Goal: Task Accomplishment & Management: Complete application form

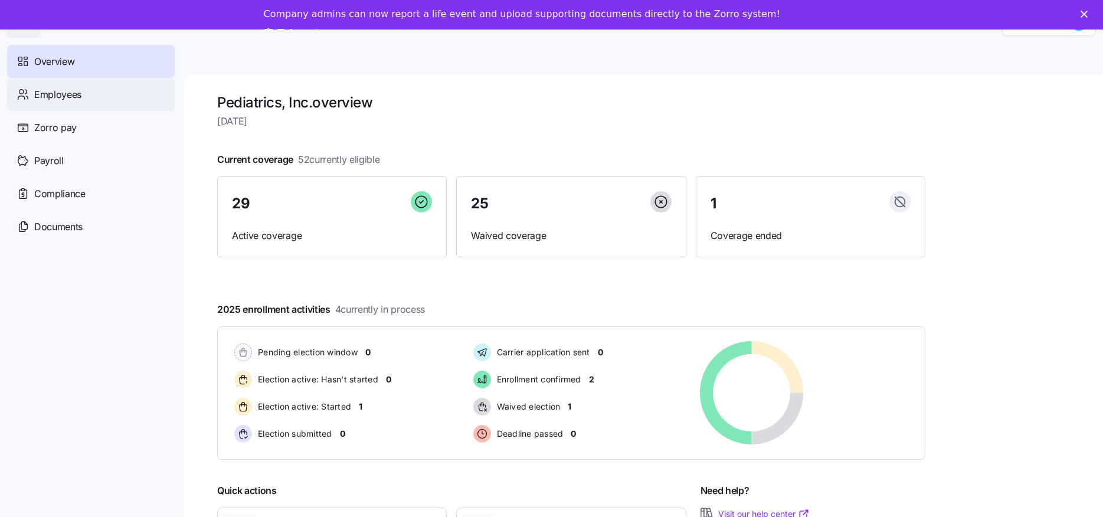
click at [58, 92] on span "Employees" at bounding box center [57, 94] width 47 height 15
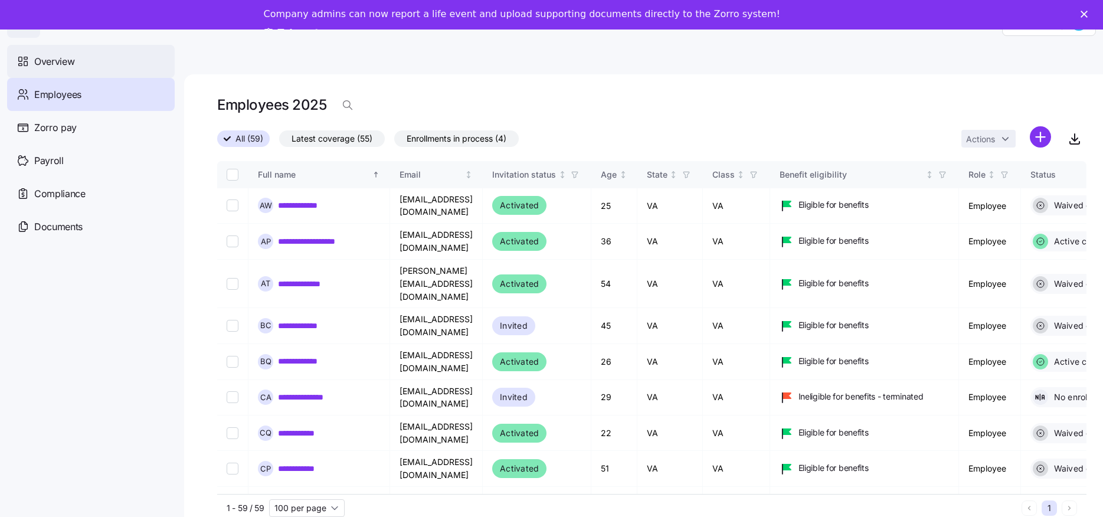
click at [61, 59] on span "Overview" at bounding box center [54, 61] width 40 height 15
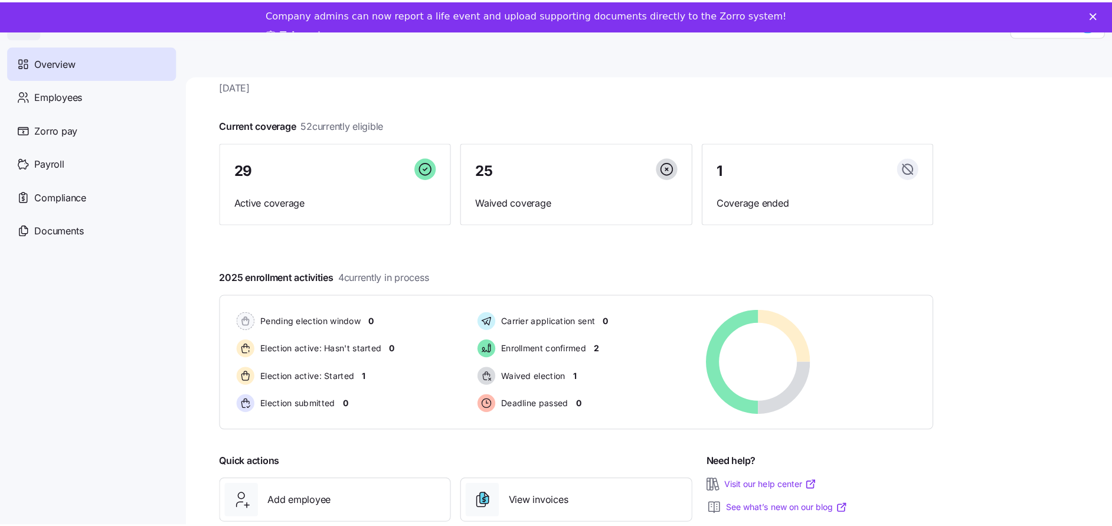
scroll to position [77, 0]
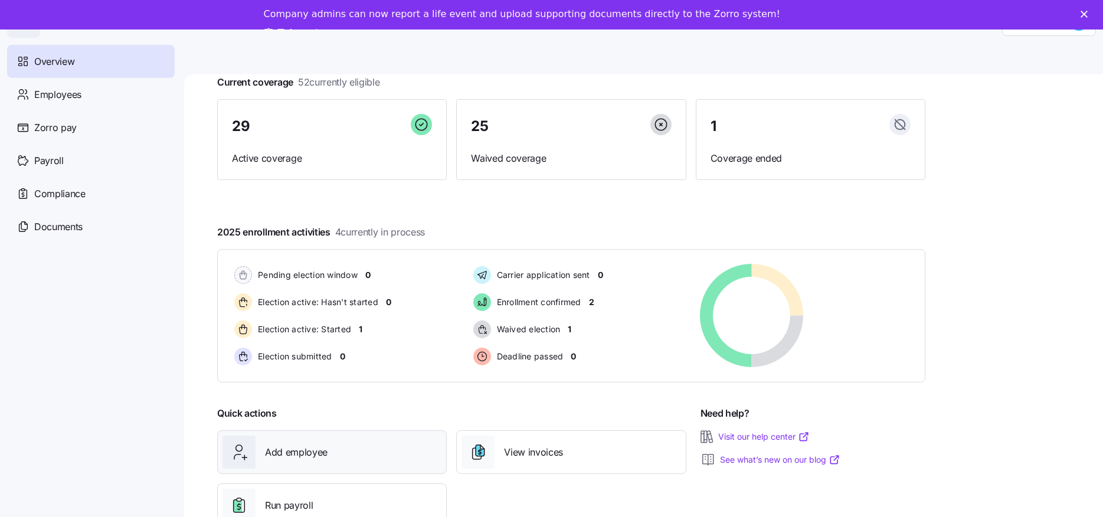
click at [303, 457] on span "Add employee" at bounding box center [296, 452] width 63 height 15
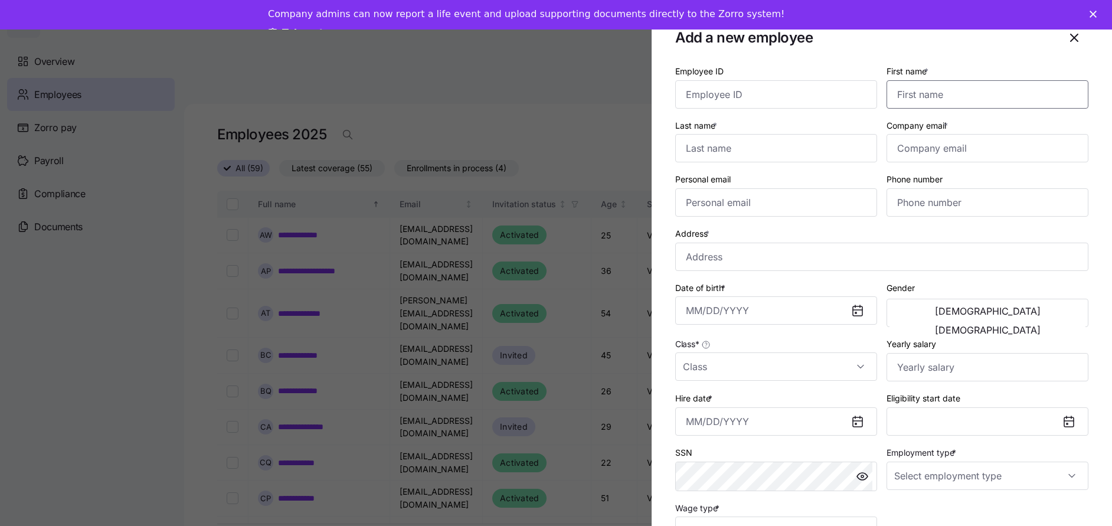
click at [916, 90] on input "First name *" at bounding box center [988, 94] width 202 height 28
click at [743, 153] on input "Last name *" at bounding box center [776, 148] width 202 height 28
click at [894, 91] on input "Malak" at bounding box center [988, 94] width 202 height 28
type input "Falak"
click at [708, 145] on input "Last name *" at bounding box center [776, 148] width 202 height 28
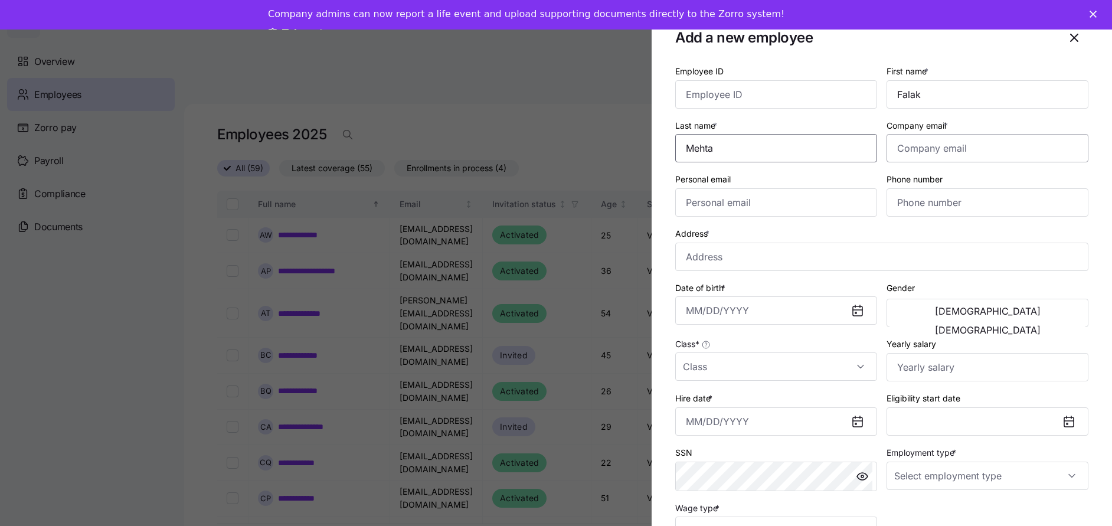
type input "Mehta"
click at [939, 150] on input "Company email *" at bounding box center [988, 148] width 202 height 28
type input "[EMAIL_ADDRESS][DOMAIN_NAME]"
click at [756, 205] on input "Personal email" at bounding box center [776, 202] width 202 height 28
type input "[EMAIL_ADDRESS][DOMAIN_NAME]"
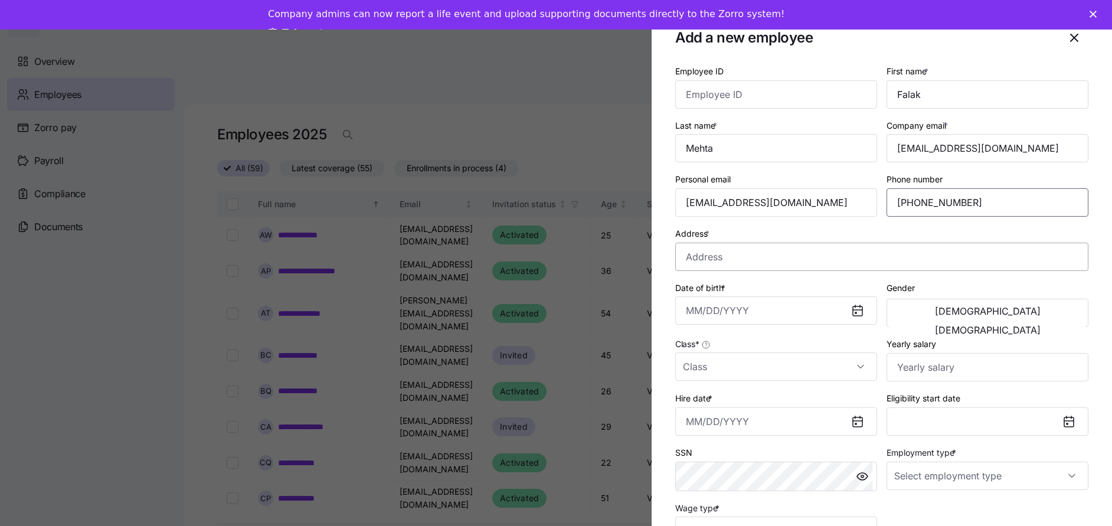
type input "[PHONE_NUMBER]"
click at [731, 255] on input "Address *" at bounding box center [881, 257] width 413 height 28
type input "[STREET_ADDRESS]"
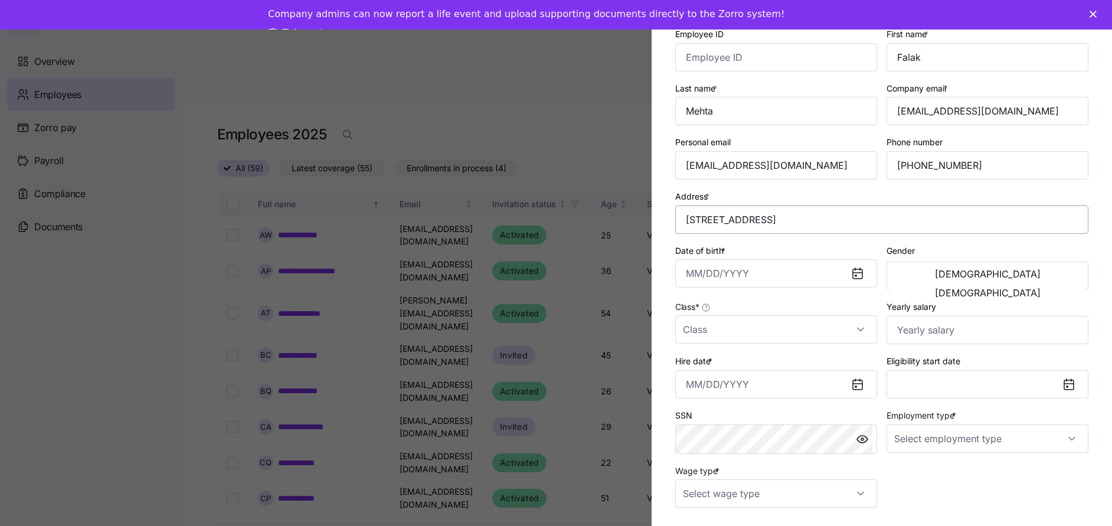
scroll to position [118, 0]
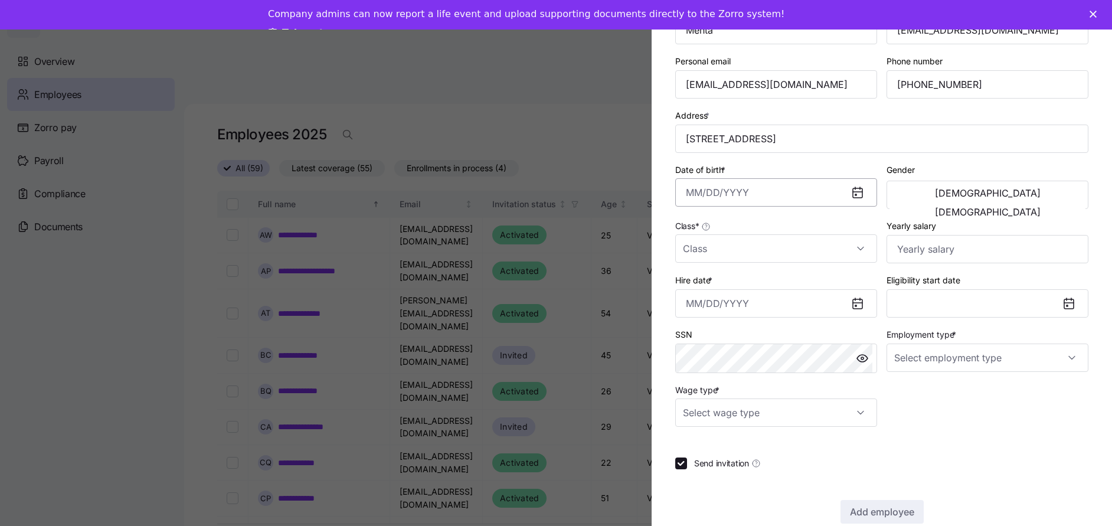
click at [737, 195] on input "Date of birth *" at bounding box center [776, 192] width 202 height 28
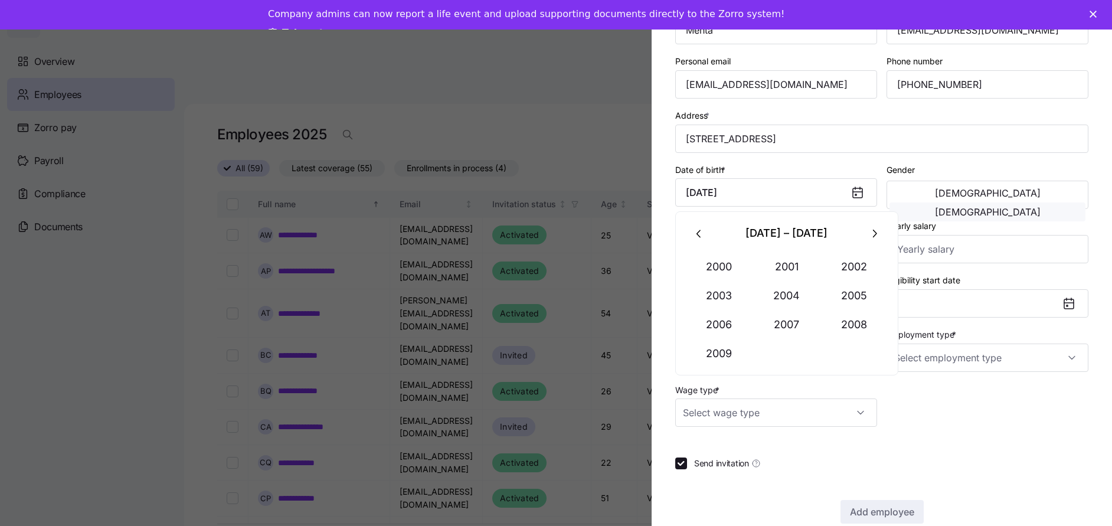
type input "[DATE]"
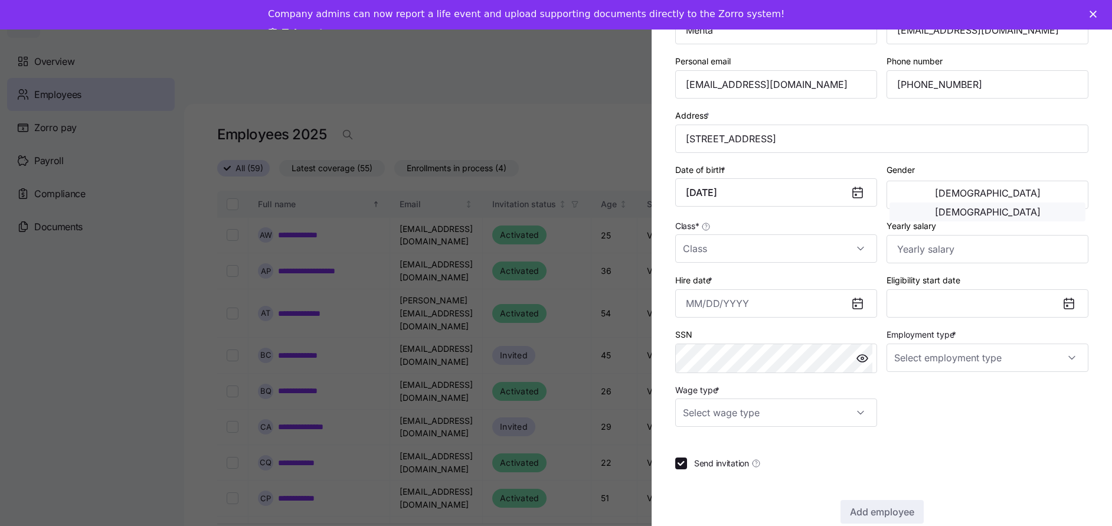
click at [1019, 207] on span "[DEMOGRAPHIC_DATA]" at bounding box center [988, 211] width 106 height 9
click at [756, 254] on input "Class *" at bounding box center [776, 248] width 202 height 28
click at [704, 286] on div "VA" at bounding box center [774, 284] width 188 height 25
type input "VA"
click at [754, 305] on input "Hire date *" at bounding box center [776, 303] width 202 height 28
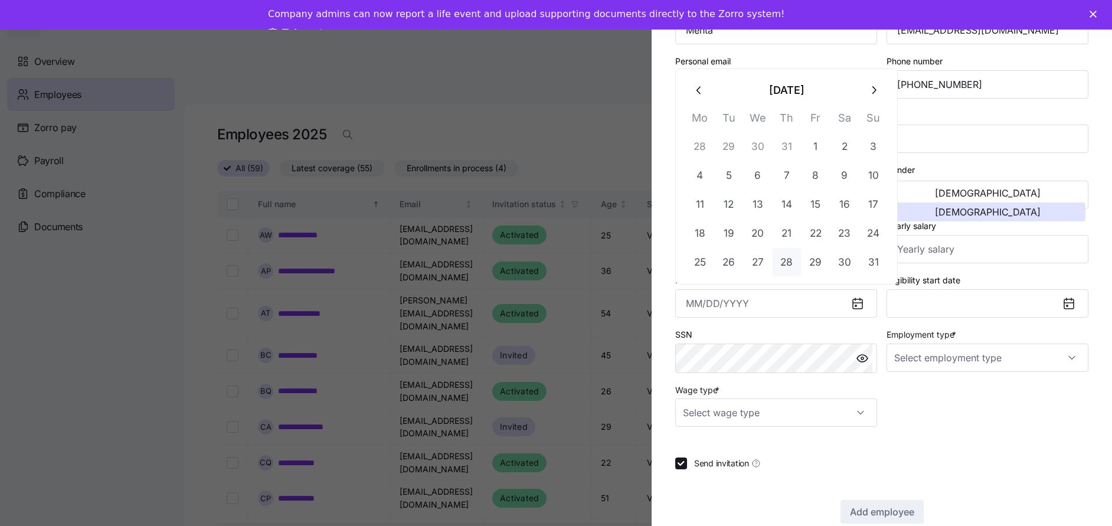
click at [786, 262] on button "28" at bounding box center [787, 262] width 28 height 28
type input "[DATE]"
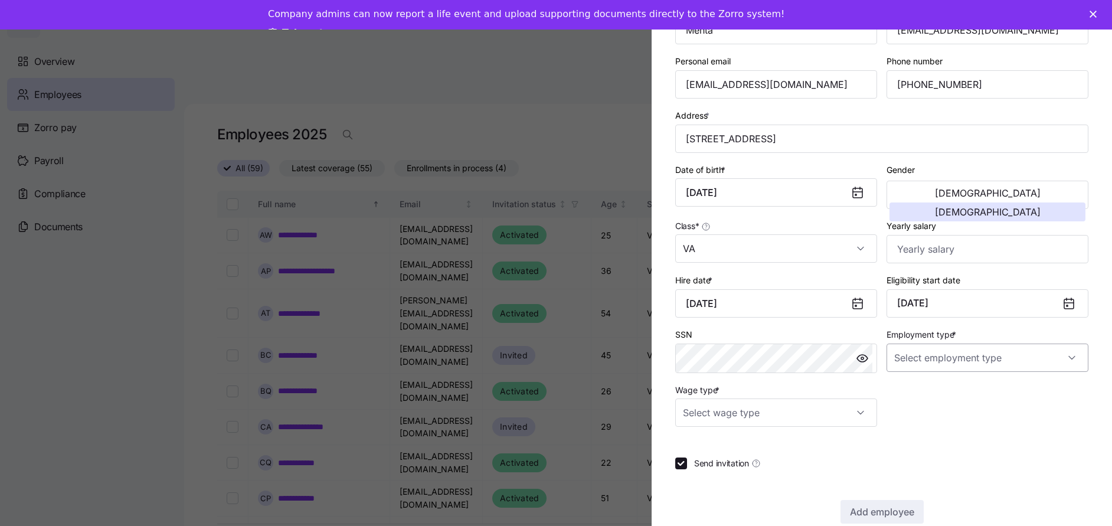
click at [950, 360] on input "Employment type *" at bounding box center [988, 358] width 202 height 28
click at [924, 396] on span "Full Time" at bounding box center [914, 393] width 34 height 13
type input "Full Time"
click at [812, 414] on input "Wage type *" at bounding box center [776, 412] width 202 height 28
click at [702, 473] on span "Hourly" at bounding box center [701, 473] width 25 height 13
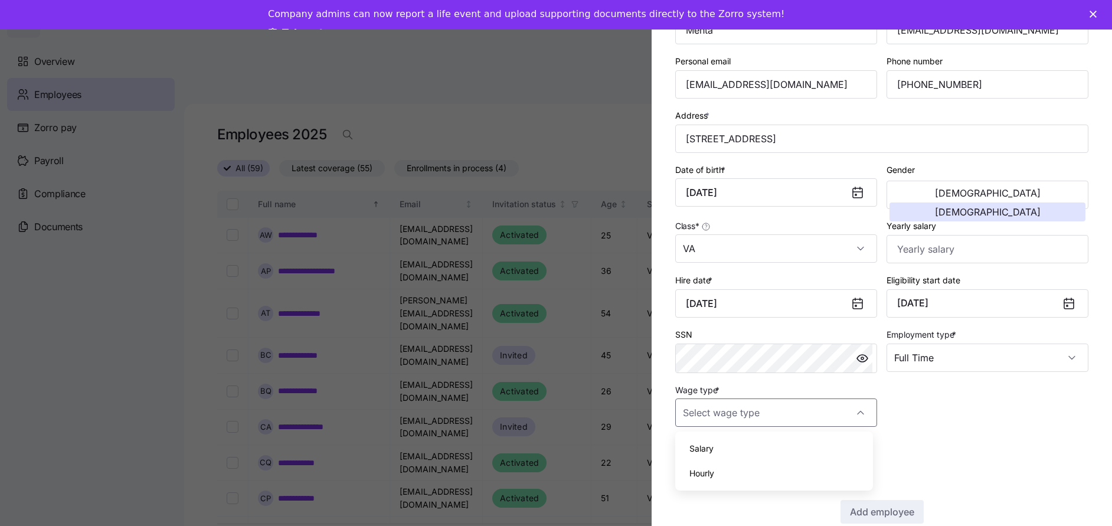
type input "Hourly"
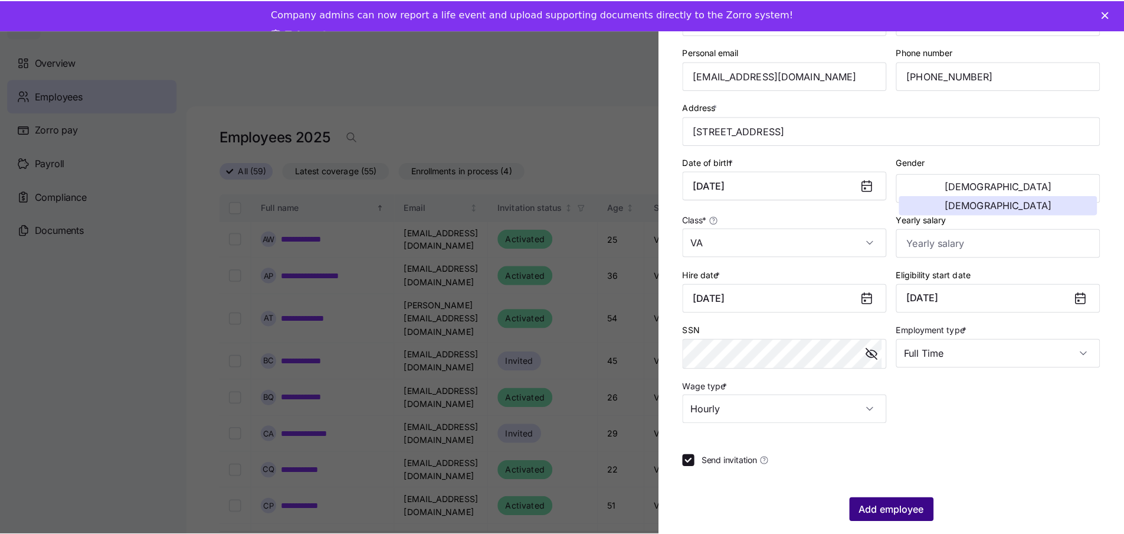
scroll to position [139, 0]
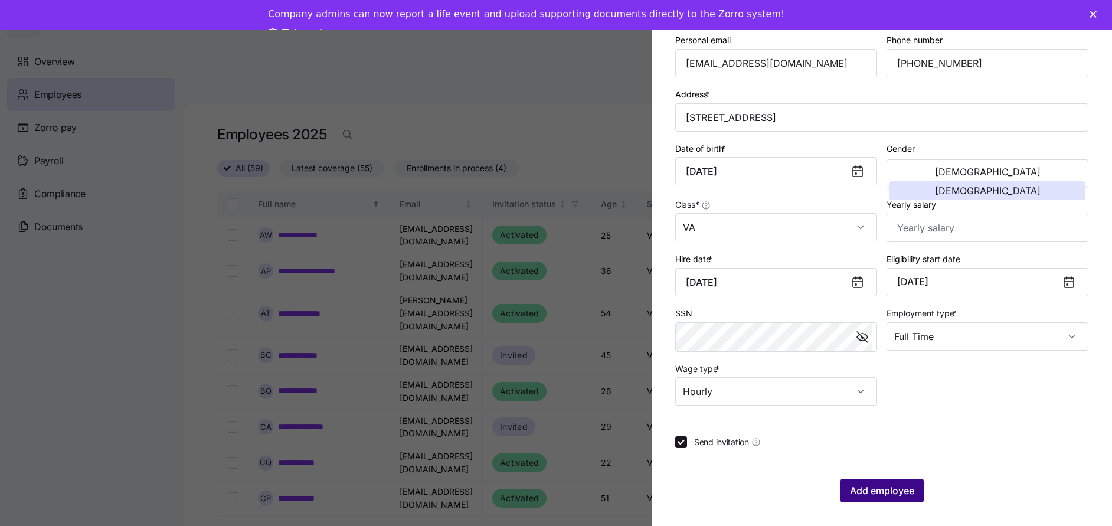
click at [869, 493] on span "Add employee" at bounding box center [882, 490] width 64 height 14
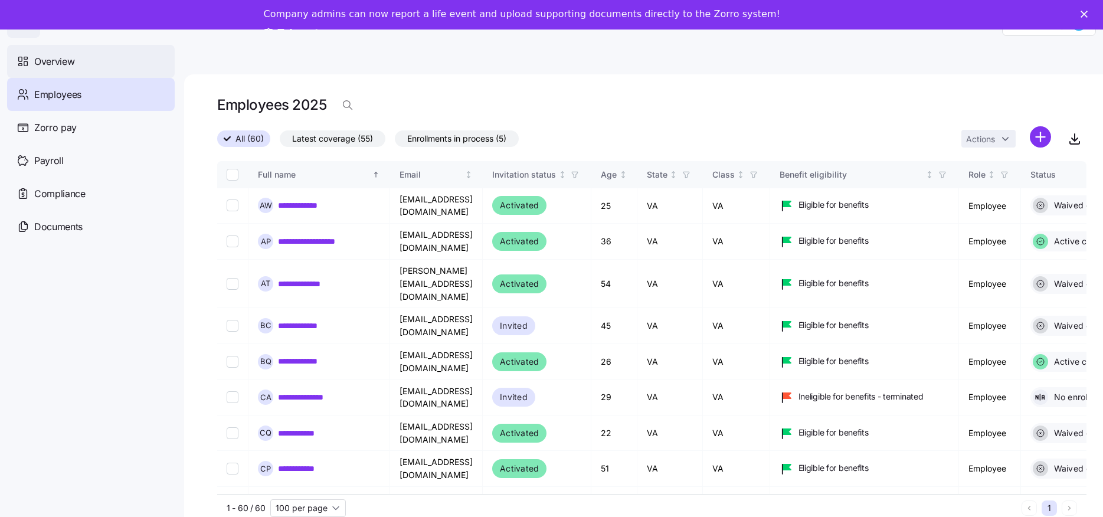
drag, startPoint x: 45, startPoint y: 63, endPoint x: 188, endPoint y: 7, distance: 153.2
click at [45, 63] on span "Overview" at bounding box center [54, 61] width 40 height 15
